Goal: Understand process/instructions: Learn how to perform a task or action

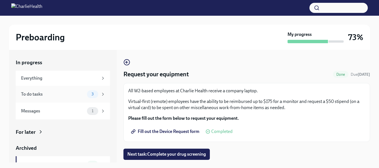
click at [38, 96] on div "To do tasks" at bounding box center [53, 94] width 64 height 6
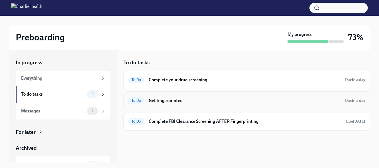
click at [175, 101] on h6 "Get fingerprinted" at bounding box center [245, 101] width 192 height 6
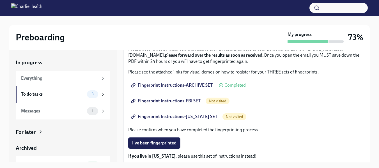
scroll to position [84, 0]
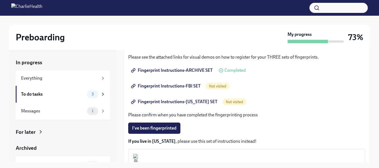
click at [169, 85] on span "Fingerprint Instructions-FBI SET" at bounding box center [166, 86] width 68 height 6
click at [181, 102] on span "Fingerprint Instructions-[US_STATE] SET" at bounding box center [174, 102] width 85 height 6
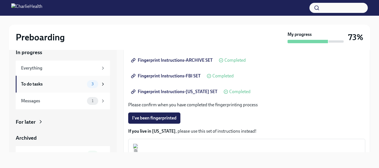
click at [29, 81] on div "To do tasks" at bounding box center [53, 84] width 64 height 6
